Goal: Information Seeking & Learning: Compare options

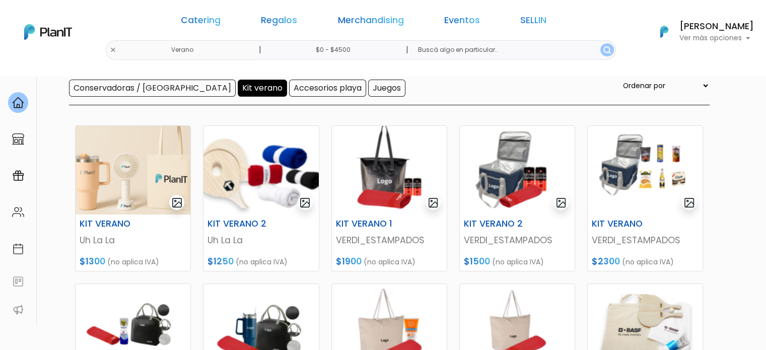
click at [147, 174] on img at bounding box center [133, 170] width 115 height 89
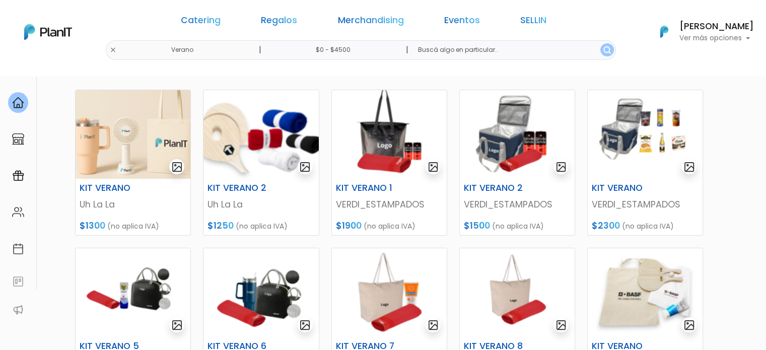
scroll to position [151, 0]
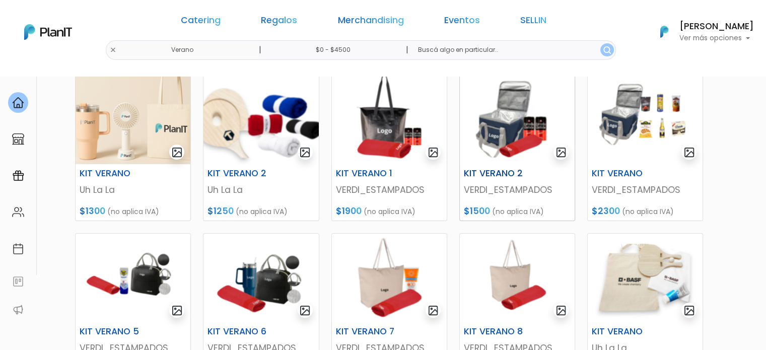
click at [522, 133] on img at bounding box center [517, 120] width 115 height 89
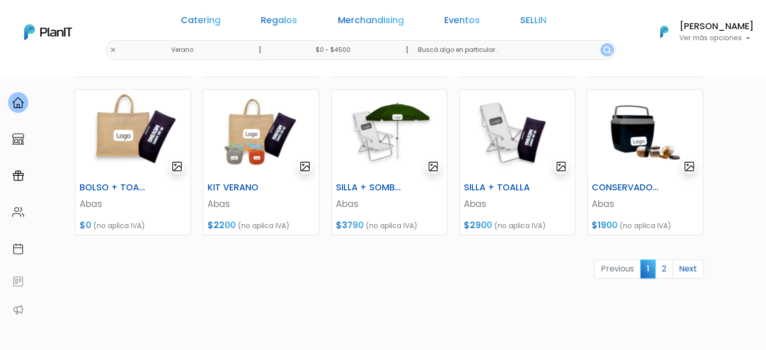
scroll to position [530, 0]
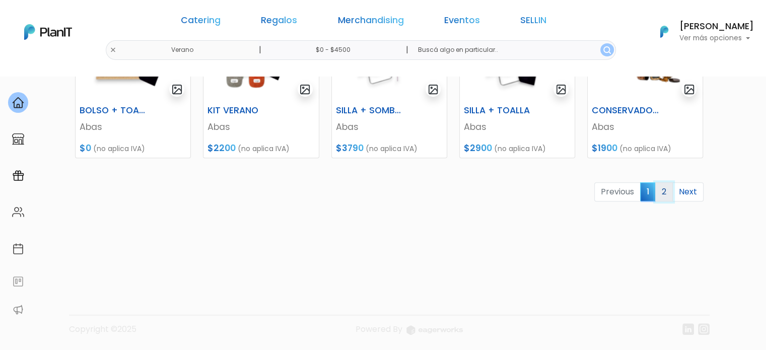
click at [661, 190] on link "2" at bounding box center [664, 191] width 18 height 19
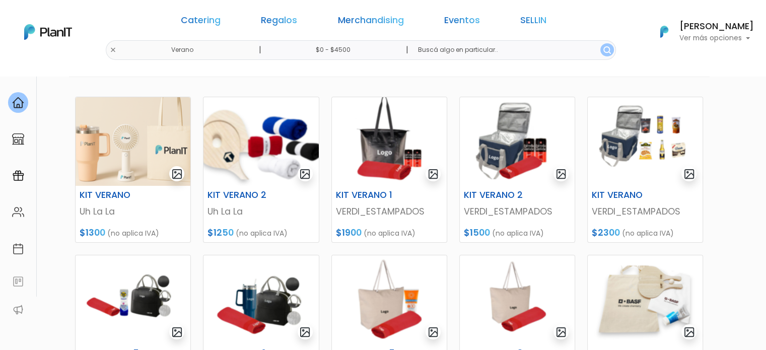
scroll to position [127, 0]
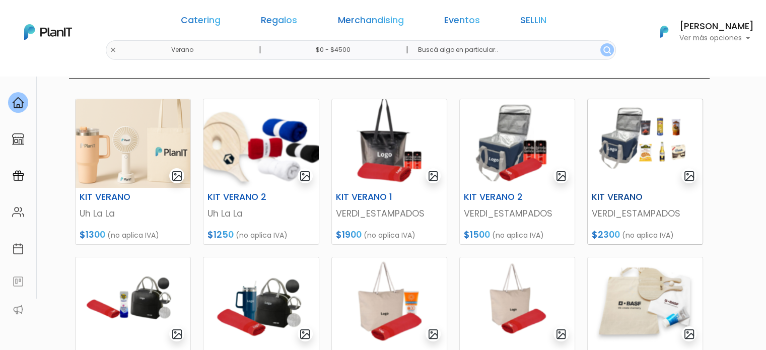
click at [635, 152] on img at bounding box center [645, 143] width 115 height 89
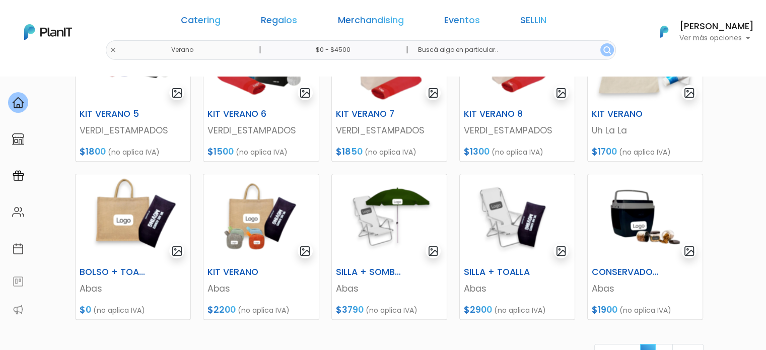
scroll to position [379, 0]
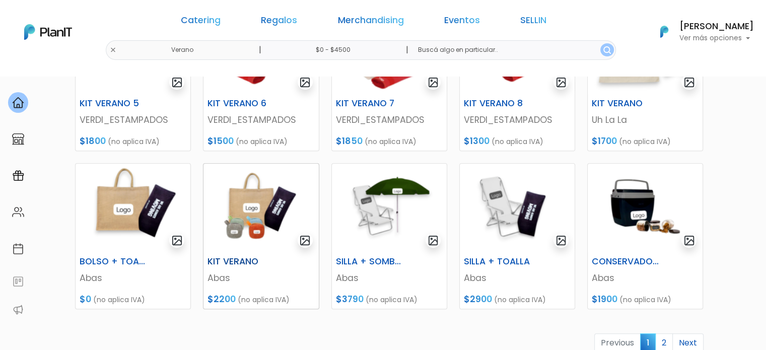
click at [262, 220] on img at bounding box center [261, 208] width 115 height 89
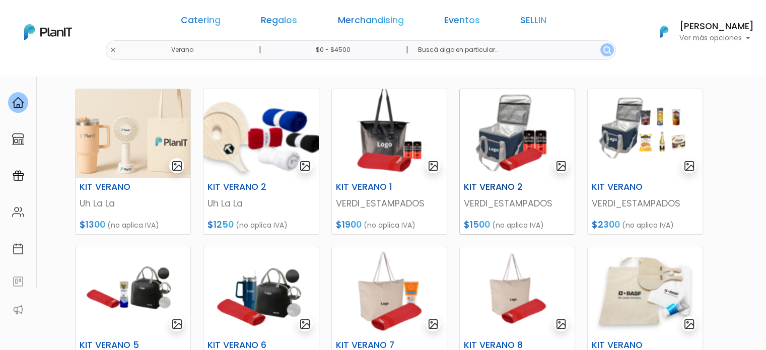
scroll to position [127, 0]
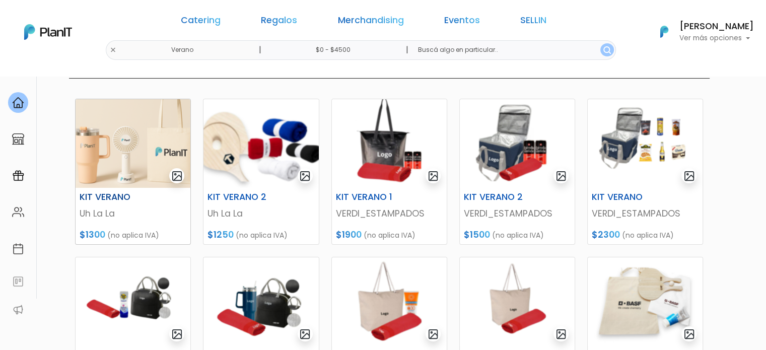
click at [116, 165] on img at bounding box center [133, 143] width 115 height 89
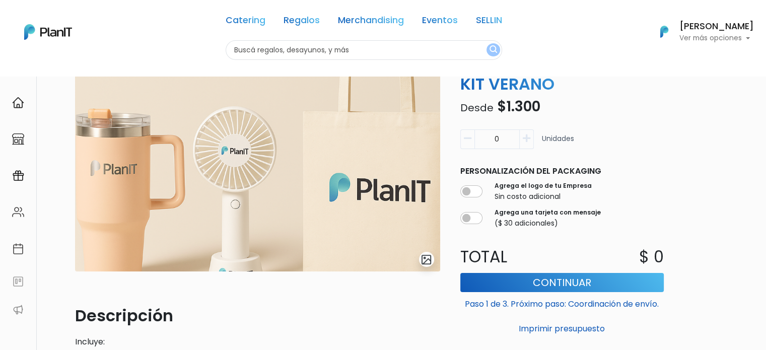
scroll to position [50, 0]
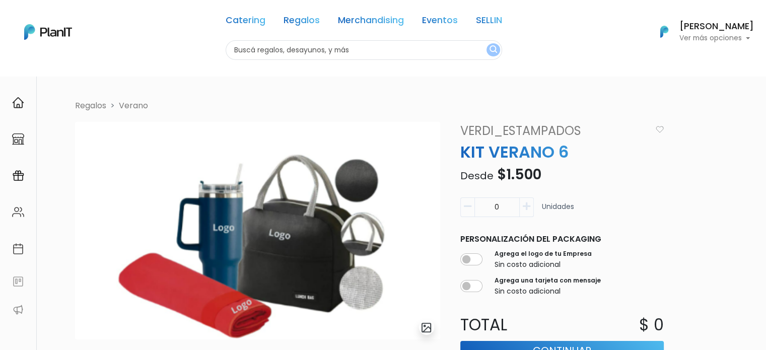
scroll to position [101, 0]
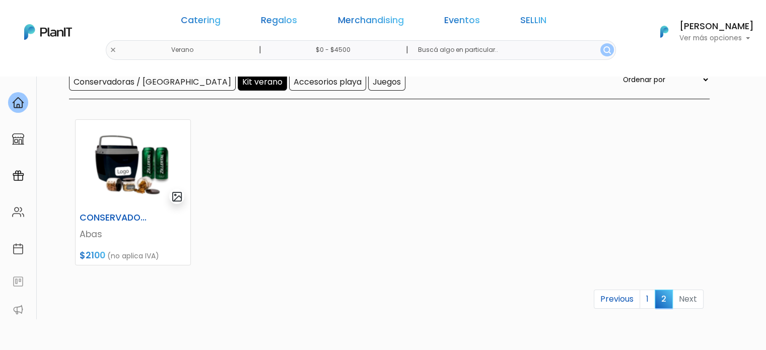
scroll to position [50, 0]
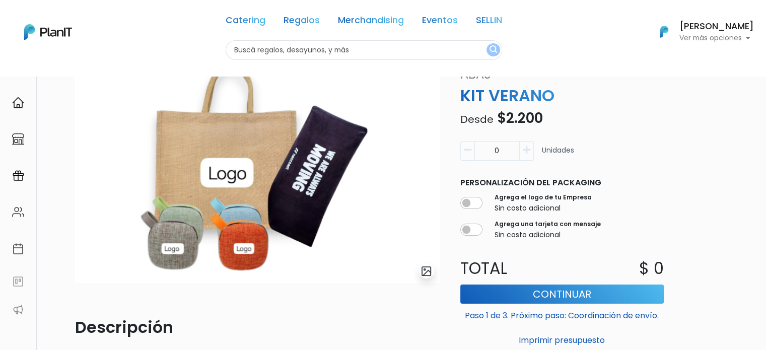
scroll to position [50, 0]
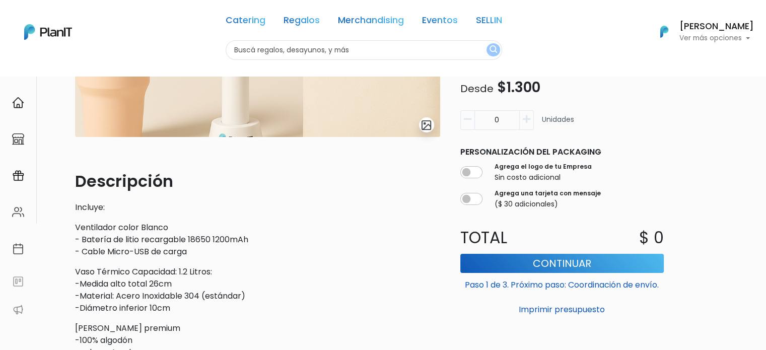
scroll to position [51, 0]
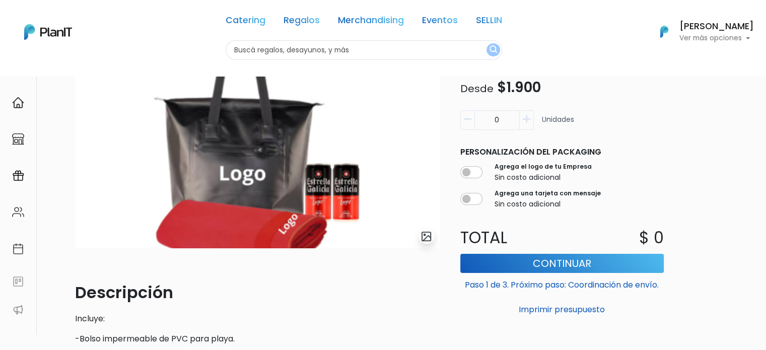
scroll to position [86, 0]
